Goal: Transaction & Acquisition: Purchase product/service

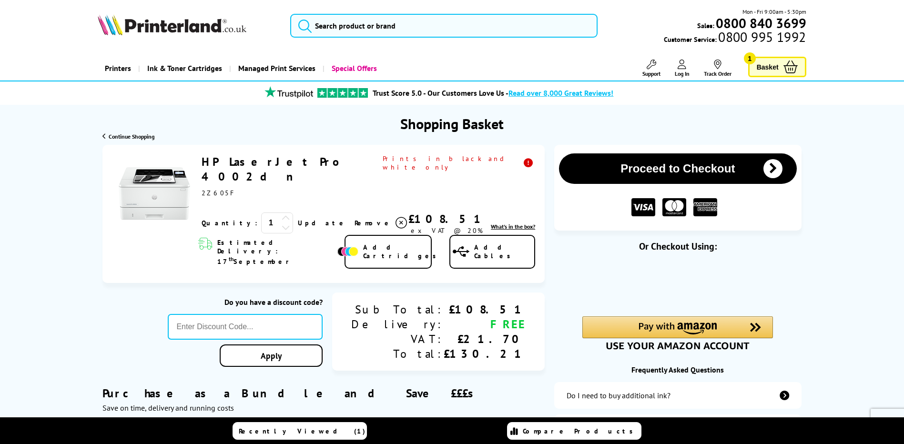
drag, startPoint x: 87, startPoint y: 197, endPoint x: 91, endPoint y: 198, distance: 5.0
click at [87, 197] on div "Proceed to Checkout Shopping Basket ex VAT @ 20% 1 Update Close th" at bounding box center [452, 376] width 762 height 463
click at [126, 198] on img at bounding box center [154, 193] width 71 height 71
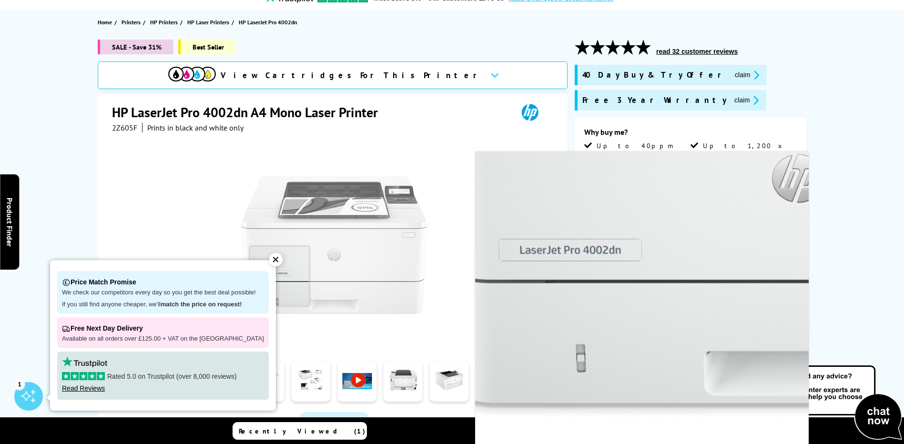
click at [279, 276] on img at bounding box center [334, 244] width 187 height 187
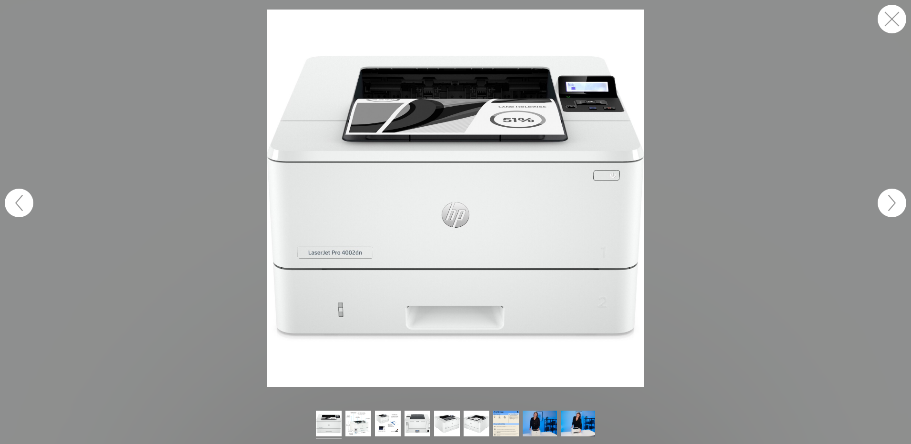
click at [185, 178] on figure at bounding box center [455, 198] width 911 height 377
